Goal: Find contact information: Find contact information

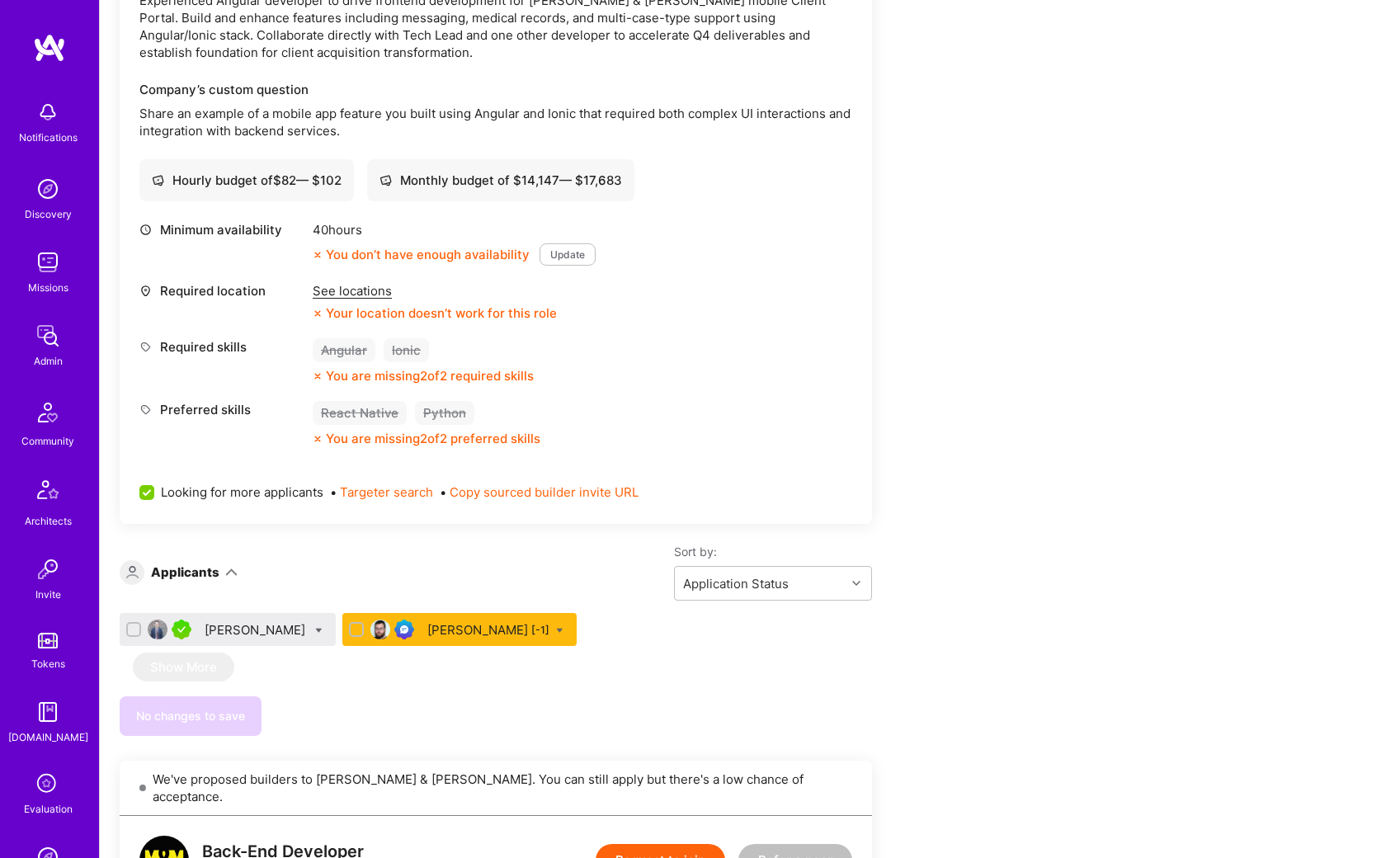
scroll to position [412, 0]
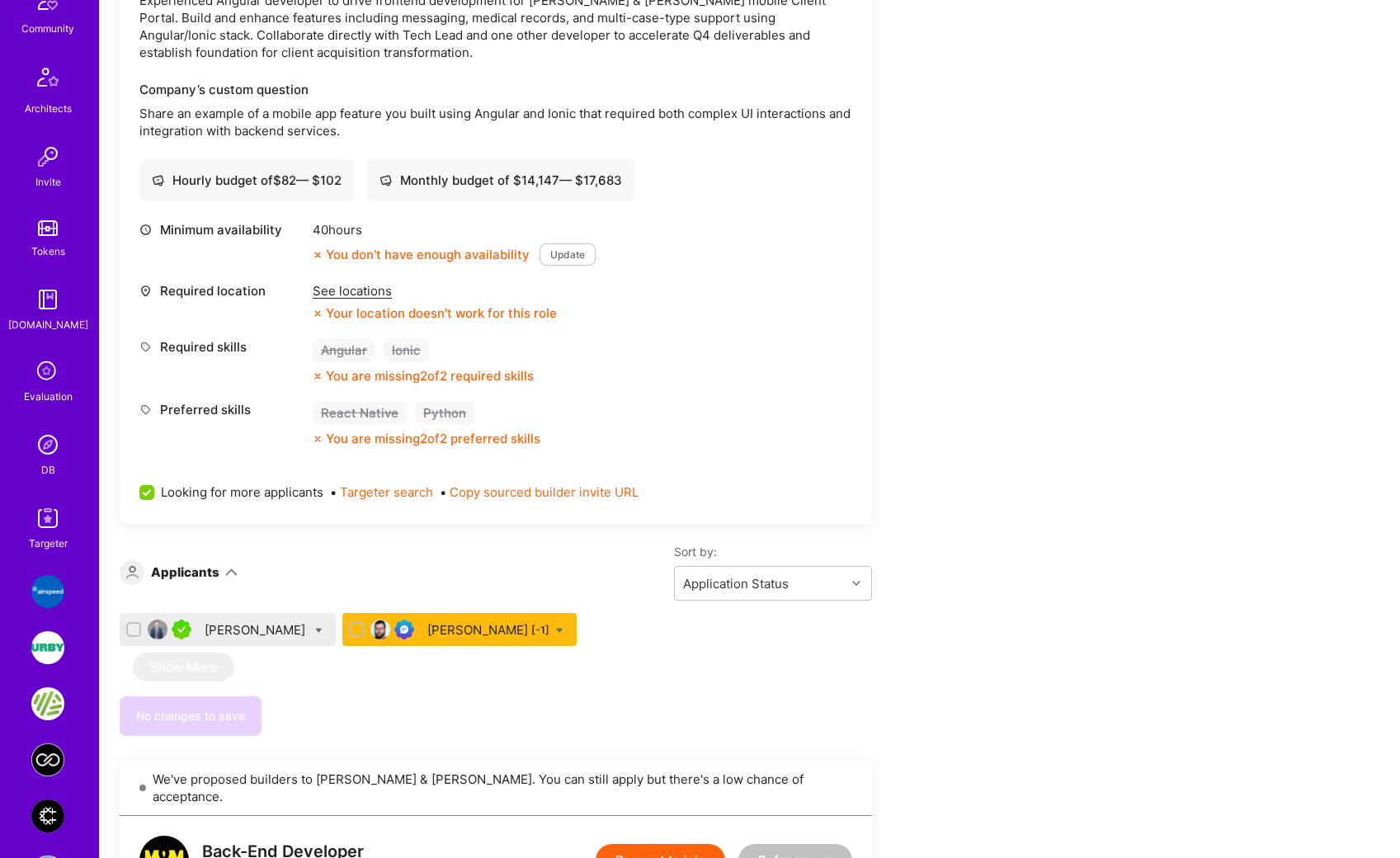
click at [44, 450] on img at bounding box center [48, 444] width 33 height 33
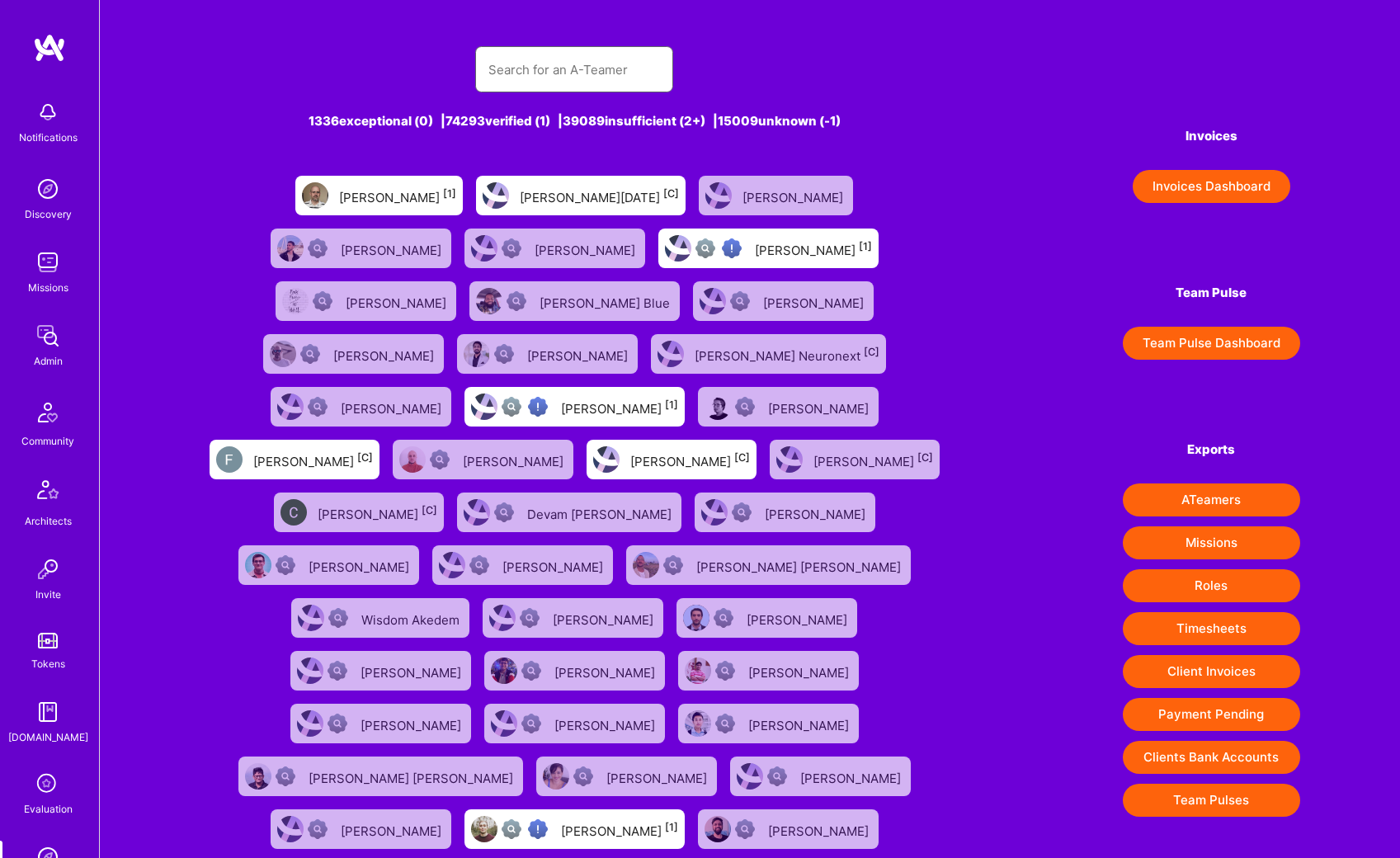
click at [542, 65] on input "text" at bounding box center [574, 70] width 172 height 42
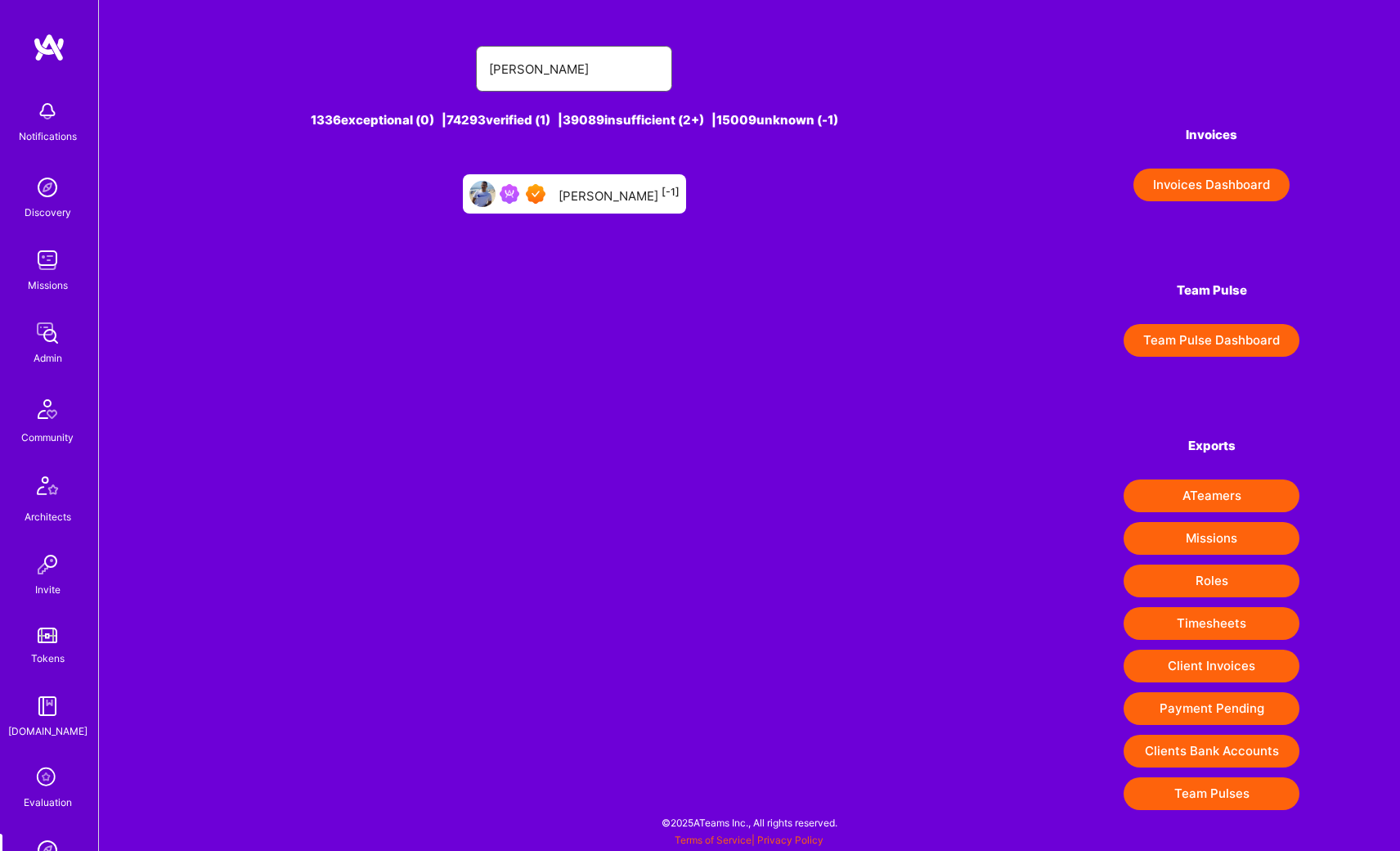
type input "[PERSON_NAME]"
click at [595, 194] on div "[PERSON_NAME] [-1]" at bounding box center [619, 194] width 121 height 22
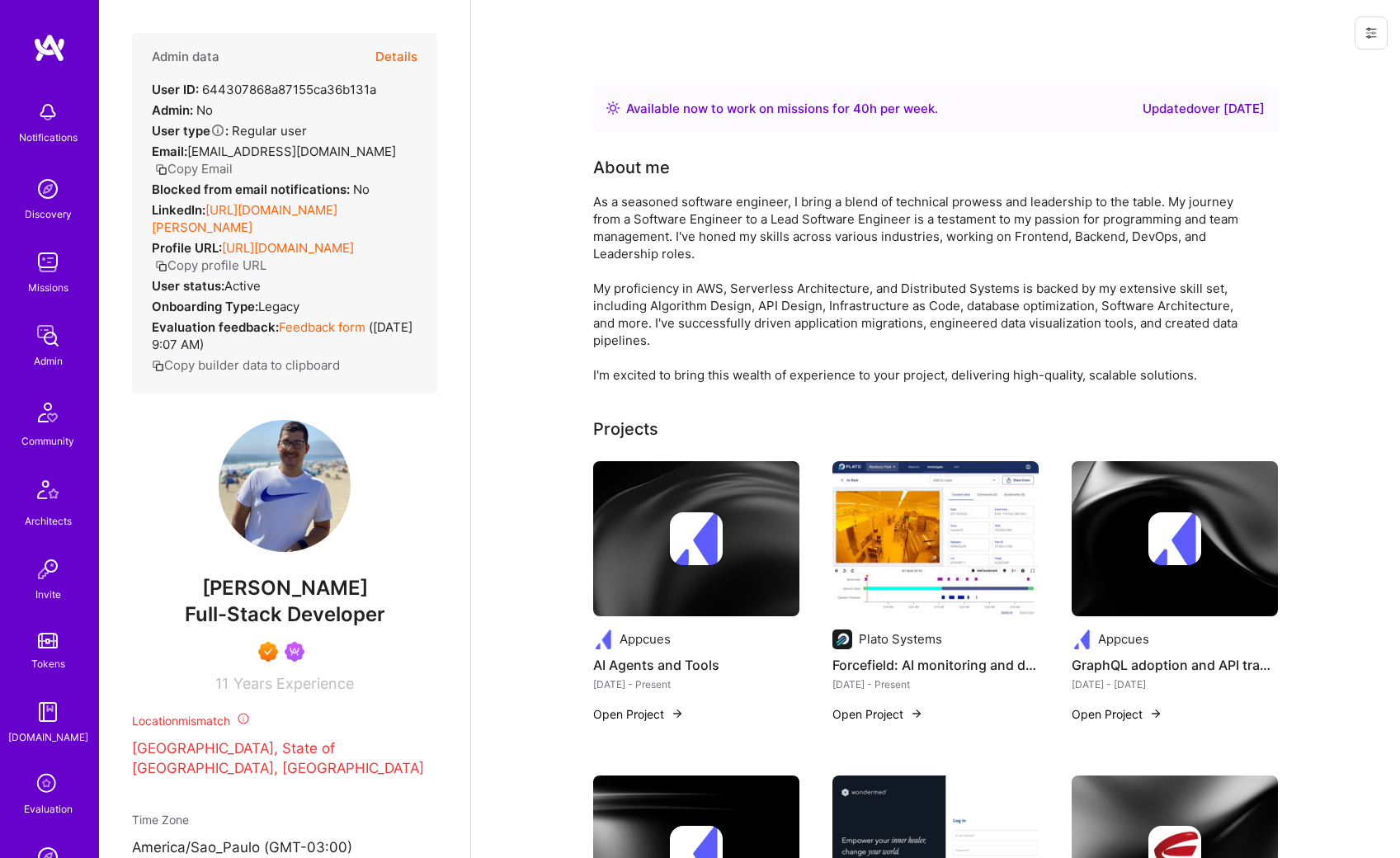
click at [285, 202] on link "[URL][DOMAIN_NAME][PERSON_NAME]" at bounding box center [244, 219] width 186 height 33
click at [251, 593] on span "[PERSON_NAME]" at bounding box center [285, 588] width 305 height 24
drag, startPoint x: 251, startPoint y: 593, endPoint x: 302, endPoint y: 591, distance: 51.0
click at [302, 591] on span "[PERSON_NAME]" at bounding box center [285, 588] width 305 height 24
copy span "[PERSON_NAME]"
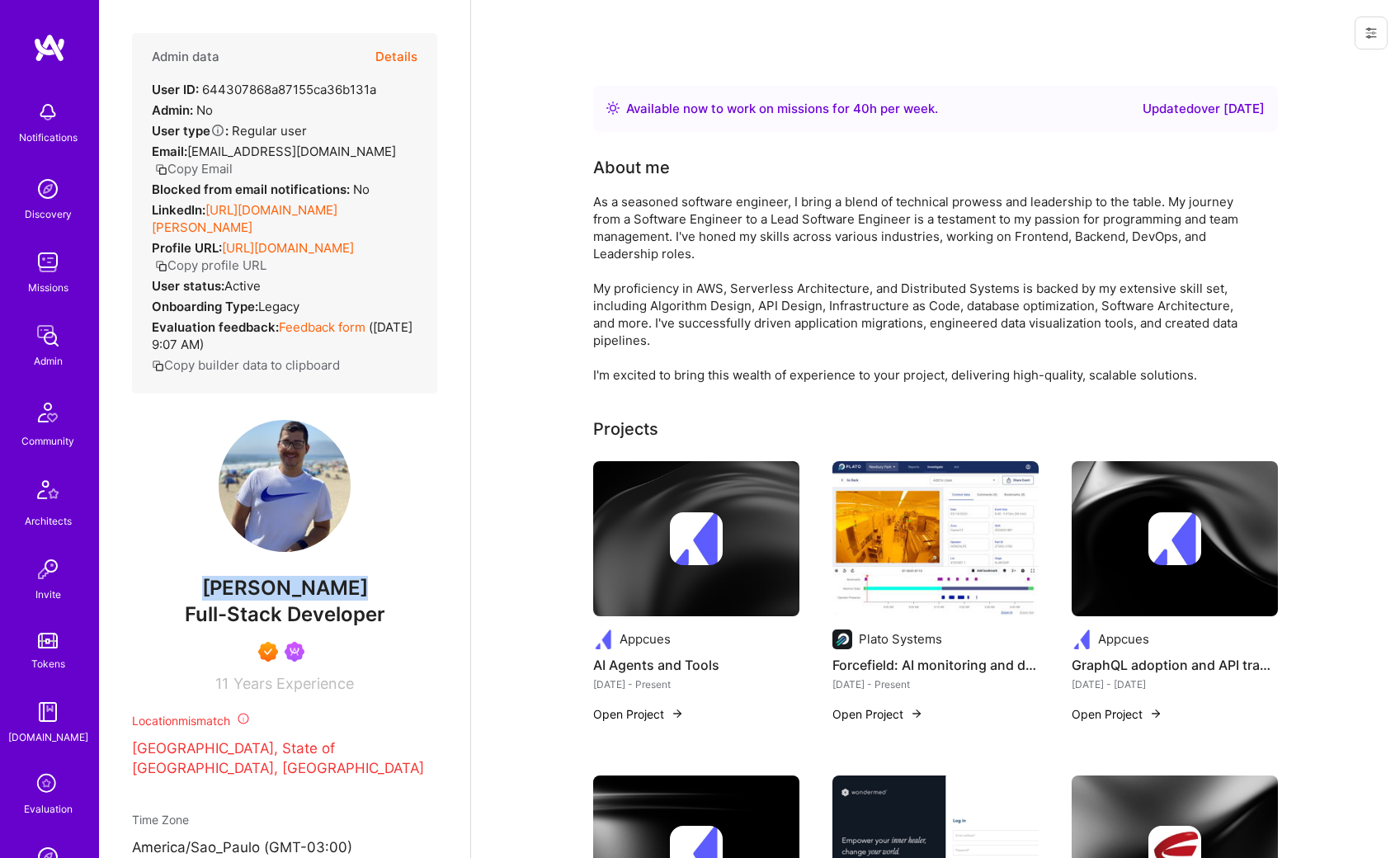
click at [378, 59] on button "Details" at bounding box center [396, 57] width 42 height 48
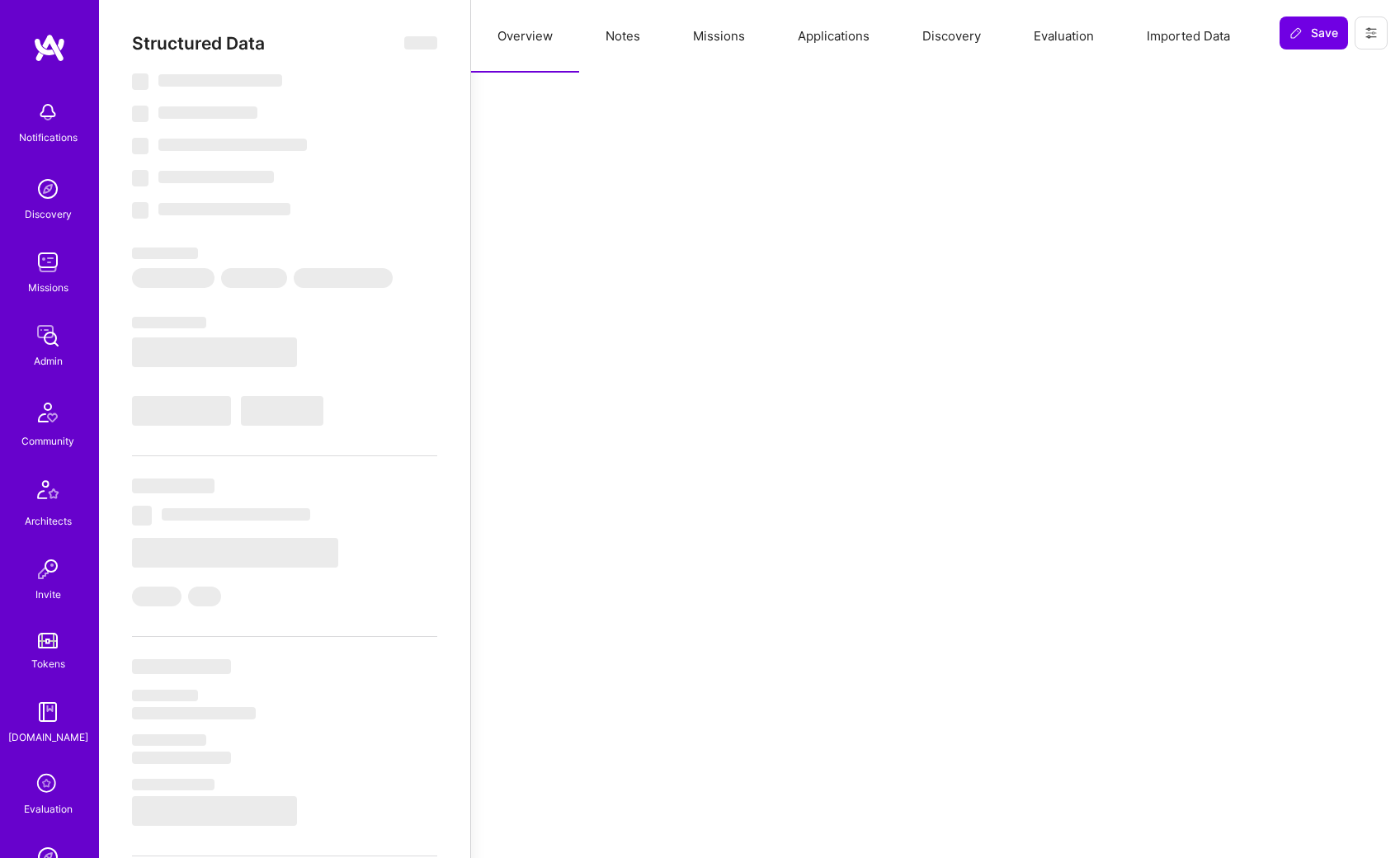
select select "Right Now"
select select "7"
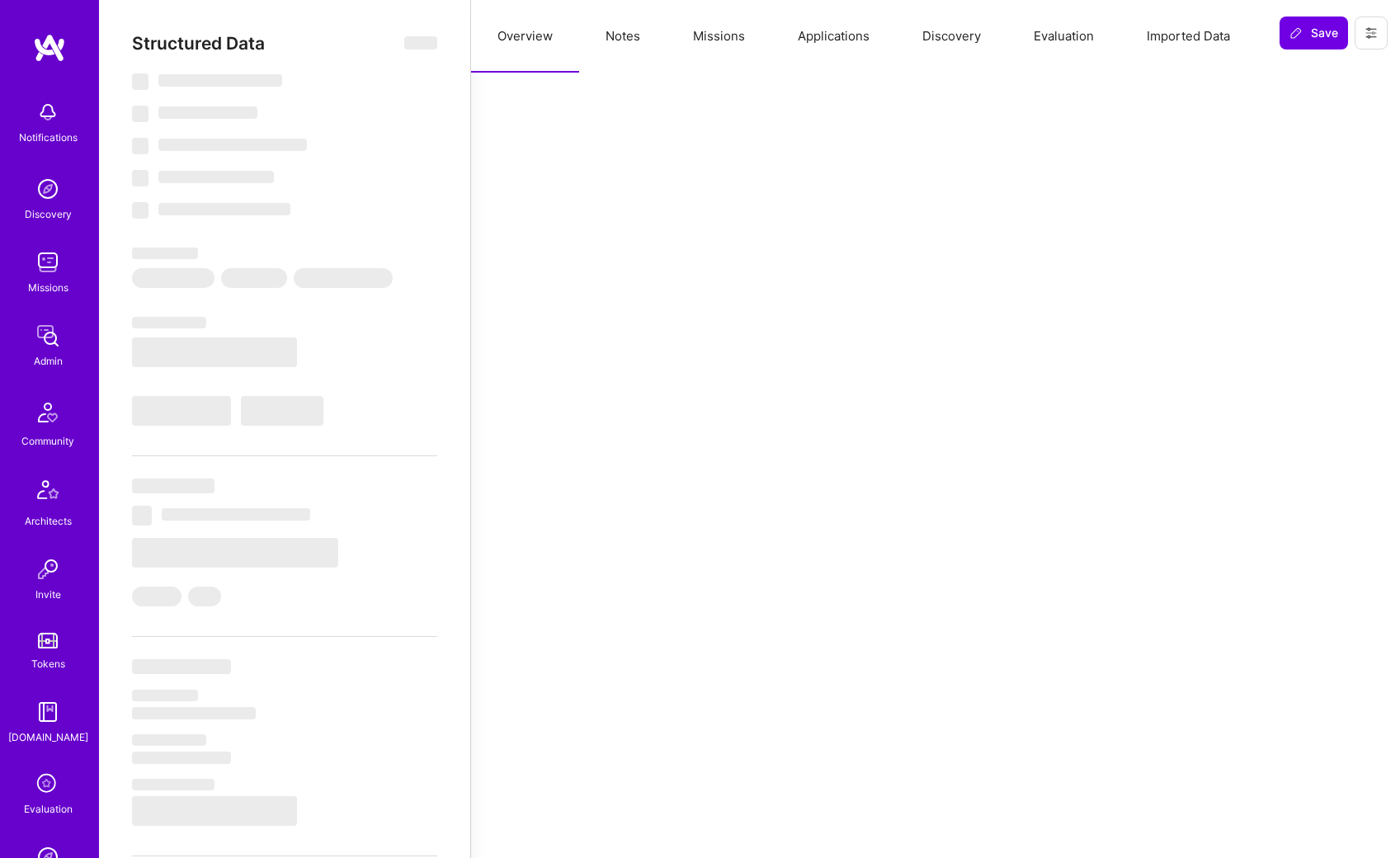
select select "BR"
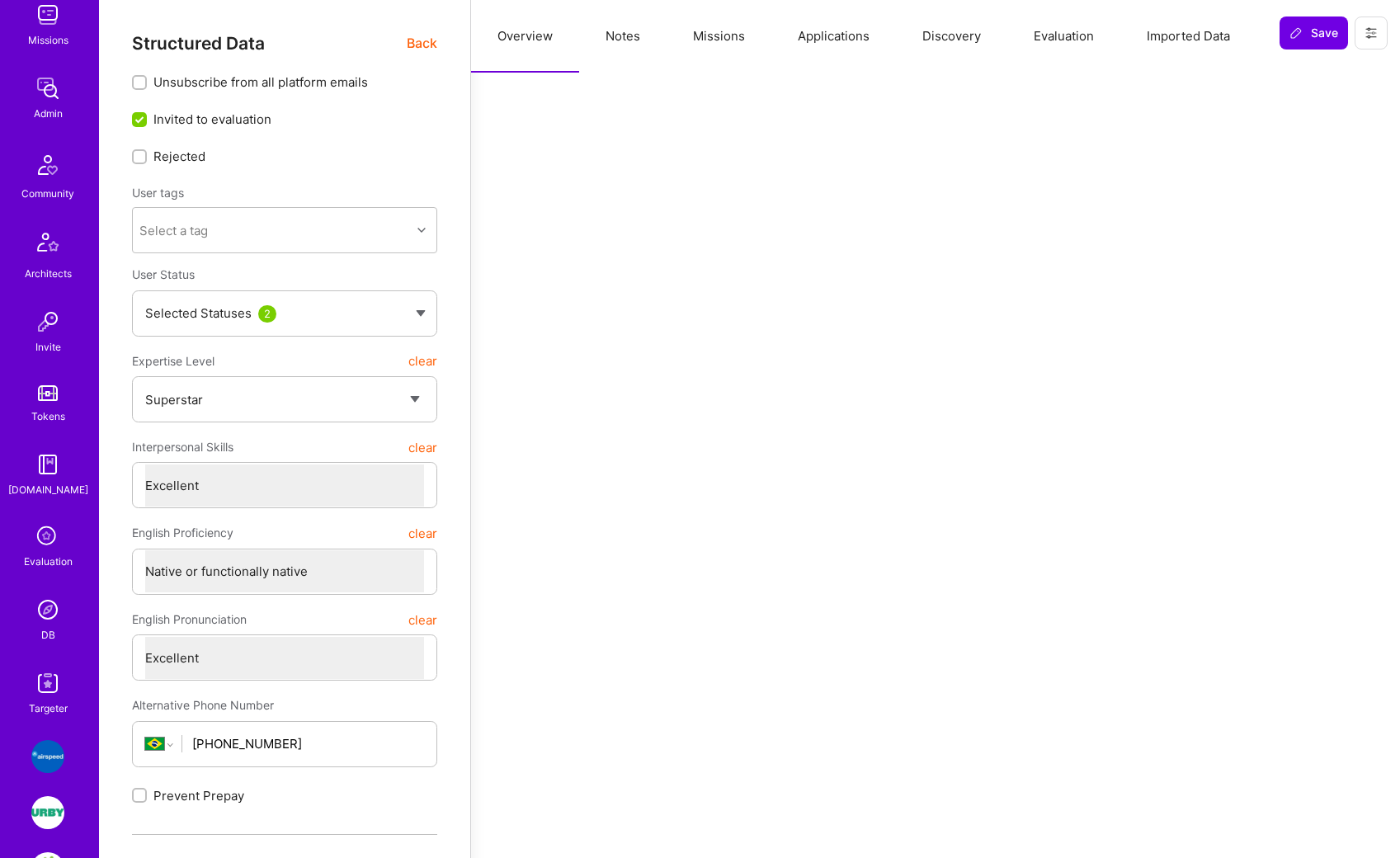
click at [547, 43] on button "Overview" at bounding box center [525, 36] width 108 height 72
click at [428, 47] on span "Back" at bounding box center [422, 44] width 30 height 21
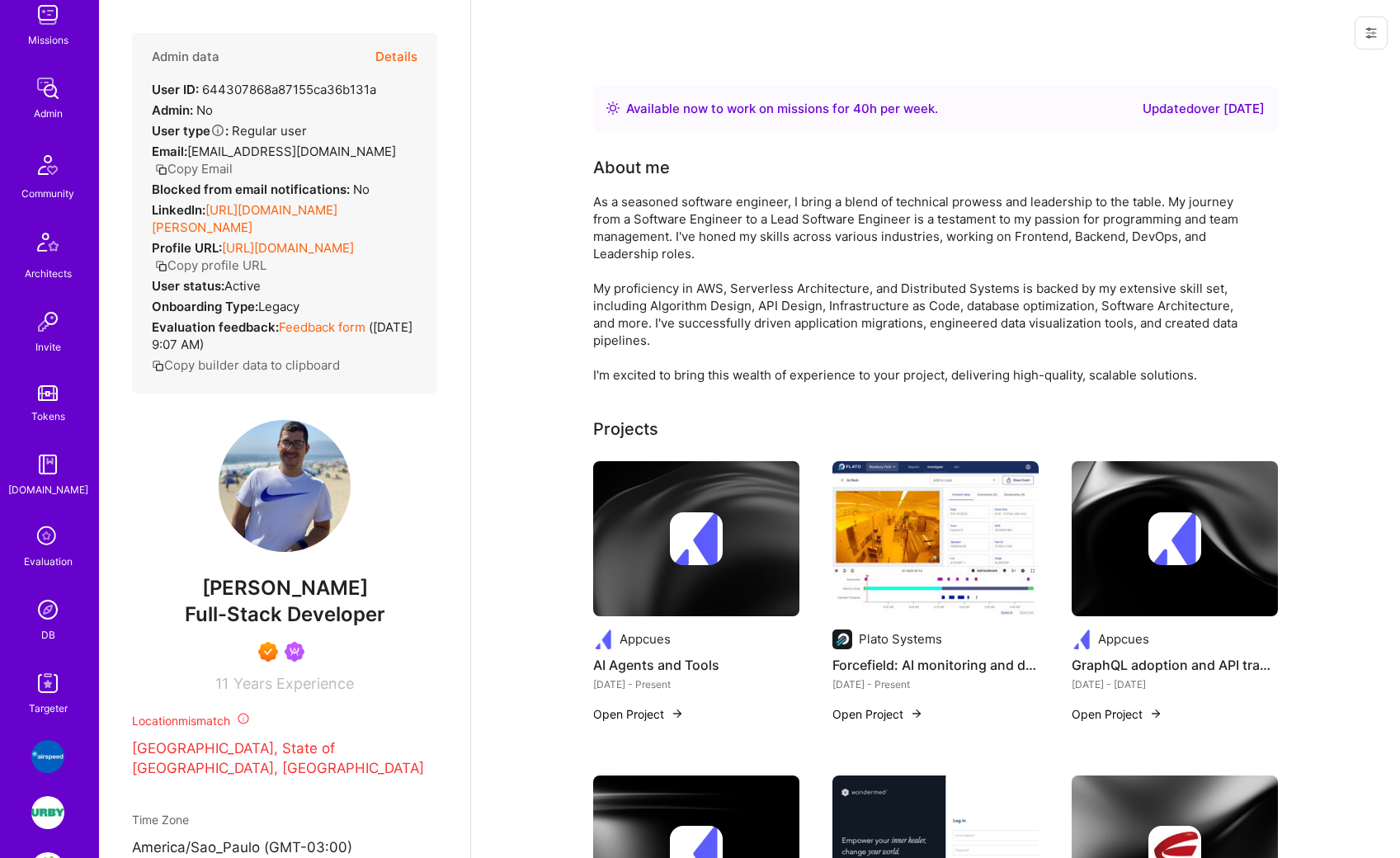
drag, startPoint x: 350, startPoint y: 210, endPoint x: 340, endPoint y: 193, distance: 19.7
click at [340, 201] on div "LinkedIn: [URL][DOMAIN_NAME][PERSON_NAME]" at bounding box center [284, 219] width 266 height 35
copy link "/[PERSON_NAME]-97aa09242"
